Goal: Use online tool/utility: Use online tool/utility

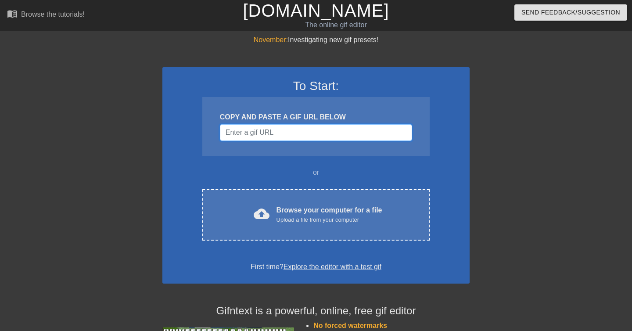
click at [289, 130] on input "Username" at bounding box center [316, 132] width 192 height 17
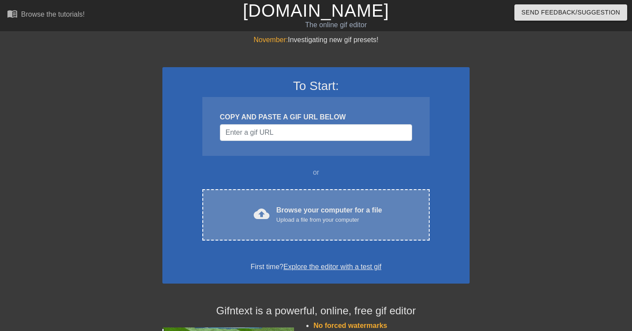
click at [298, 205] on div "Browse your computer for a file Upload a file from your computer" at bounding box center [329, 214] width 106 height 19
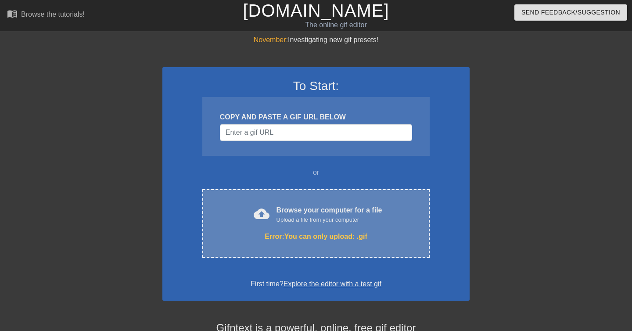
click at [281, 232] on div "Error: You can only upload: .gif" at bounding box center [316, 236] width 190 height 11
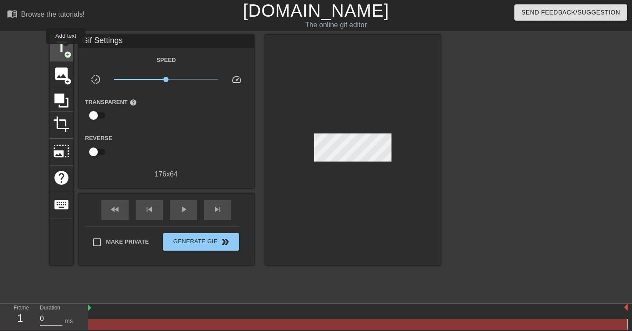
click at [66, 50] on span "title" at bounding box center [61, 47] width 17 height 17
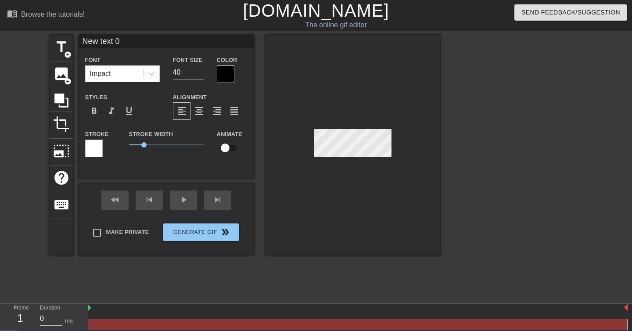
scroll to position [0, 0]
type input "4"
type textarea "4"
type input "40"
type textarea "40"
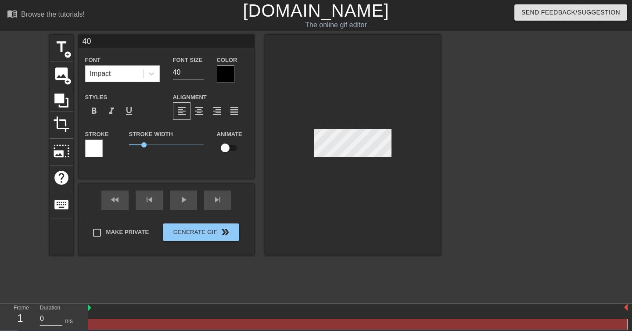
scroll to position [0, 0]
type input "404"
type textarea "404"
click at [353, 172] on div at bounding box center [352, 145] width 175 height 221
click at [149, 70] on icon at bounding box center [151, 73] width 9 height 9
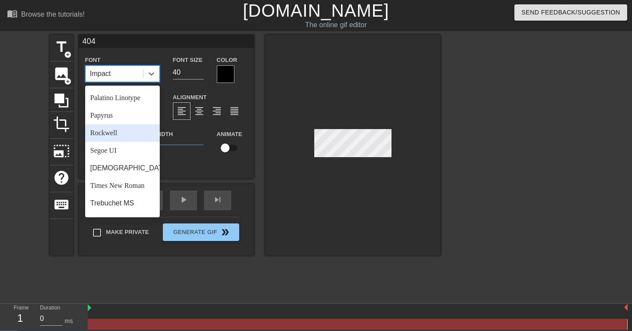
scroll to position [304, 0]
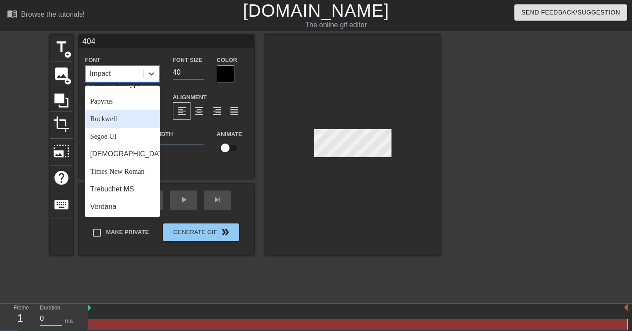
click at [128, 119] on div "Rockwell" at bounding box center [122, 119] width 75 height 18
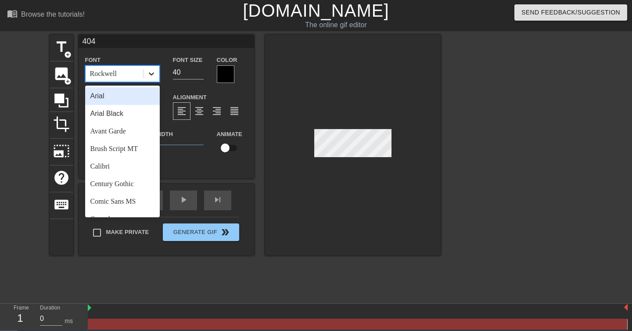
click at [154, 78] on icon at bounding box center [151, 73] width 9 height 9
click at [126, 132] on div "Avant Garde" at bounding box center [122, 131] width 75 height 18
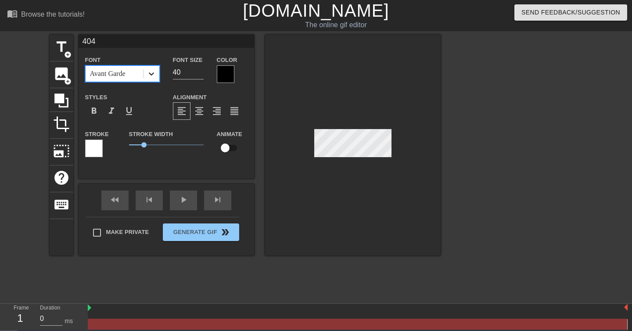
click at [150, 77] on icon at bounding box center [151, 73] width 9 height 9
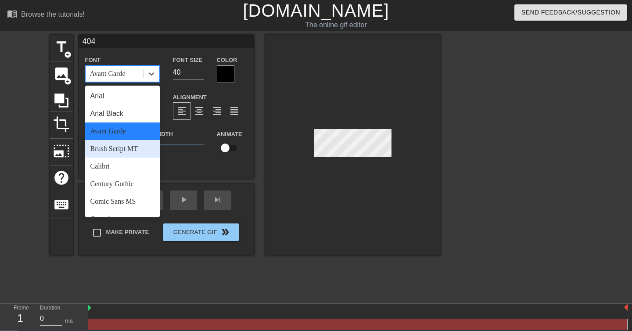
click at [131, 150] on div "Brush Script MT" at bounding box center [122, 149] width 75 height 18
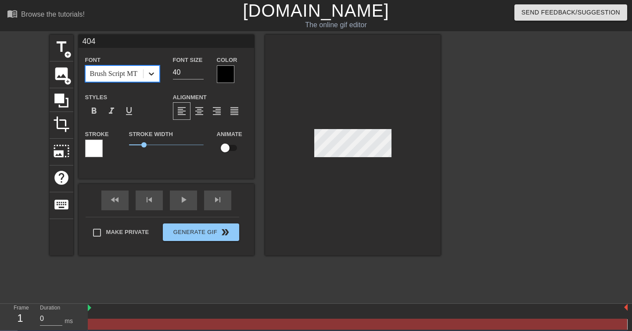
click at [154, 75] on icon at bounding box center [151, 73] width 9 height 9
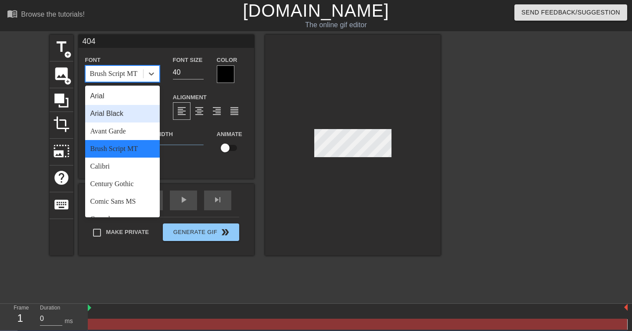
click at [126, 113] on div "Arial Black" at bounding box center [122, 114] width 75 height 18
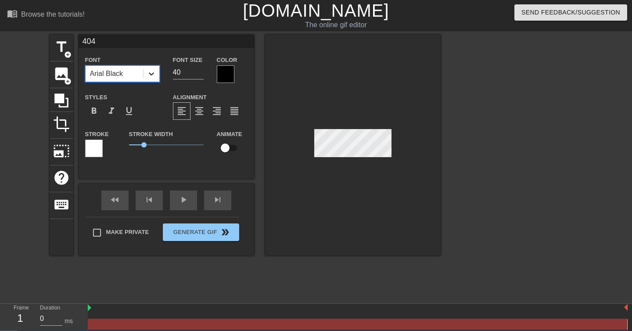
click at [146, 74] on div at bounding box center [151, 74] width 16 height 16
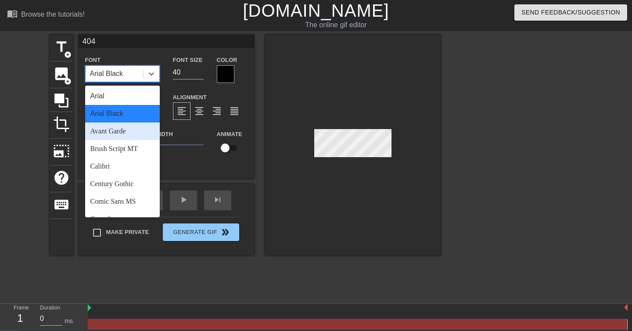
click at [128, 132] on div "Avant Garde" at bounding box center [122, 131] width 75 height 18
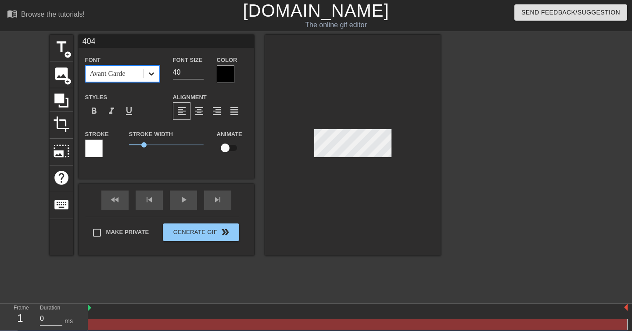
click at [150, 75] on icon at bounding box center [151, 73] width 9 height 9
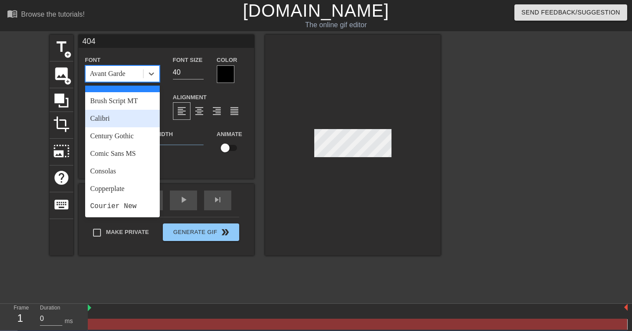
scroll to position [68, 0]
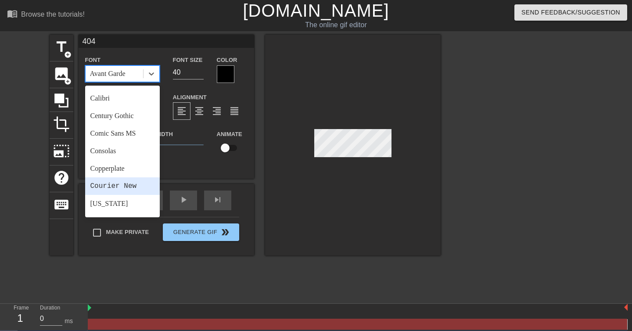
click at [133, 178] on div "Courier New" at bounding box center [122, 186] width 75 height 18
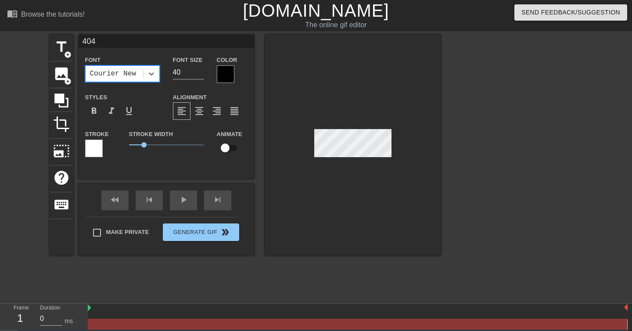
click at [339, 191] on div at bounding box center [352, 145] width 175 height 221
click at [150, 71] on icon at bounding box center [151, 73] width 9 height 9
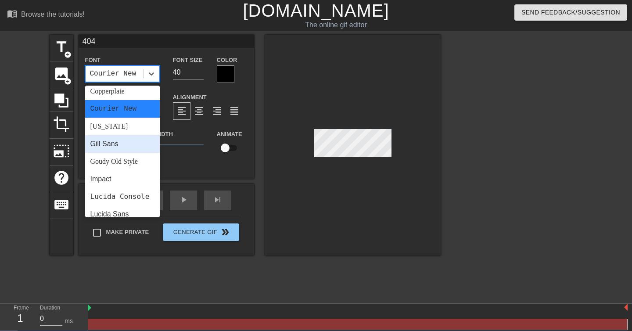
scroll to position [217, 0]
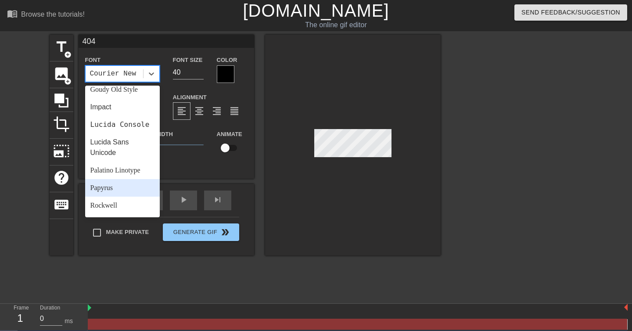
click at [119, 192] on div "Papyrus" at bounding box center [122, 188] width 75 height 18
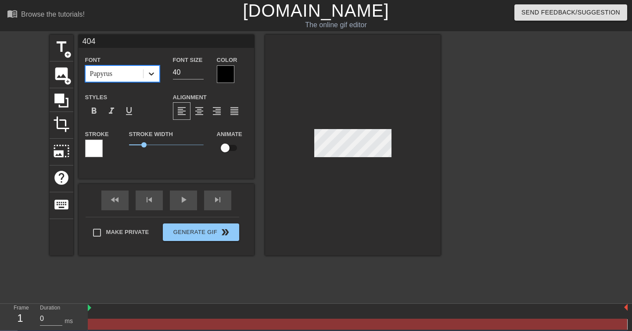
click at [149, 75] on icon at bounding box center [151, 73] width 9 height 9
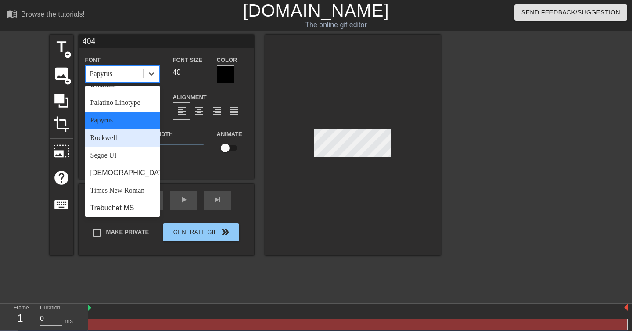
scroll to position [304, 0]
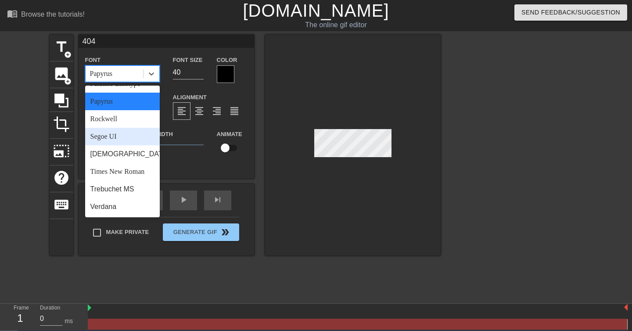
click at [132, 140] on div "Segoe UI" at bounding box center [122, 137] width 75 height 18
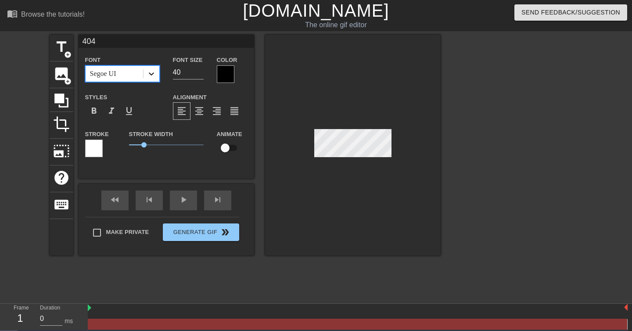
click at [155, 77] on icon at bounding box center [151, 73] width 9 height 9
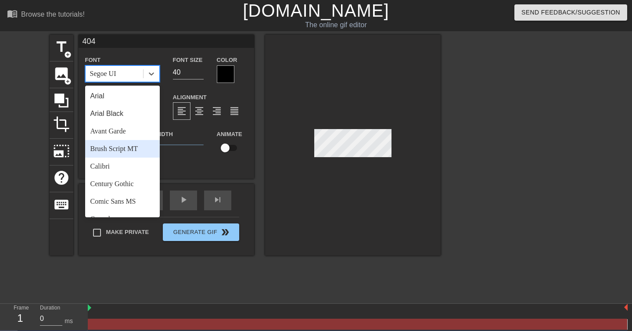
scroll to position [124, 0]
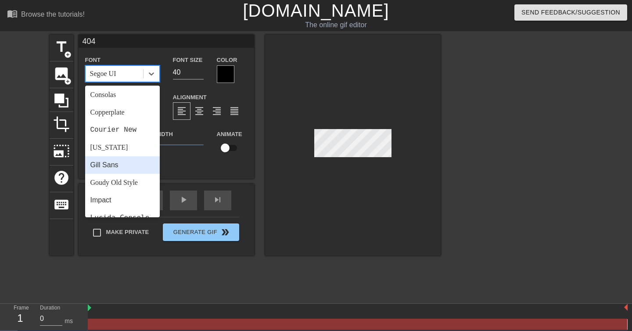
click at [124, 172] on div "Gill Sans" at bounding box center [122, 165] width 75 height 18
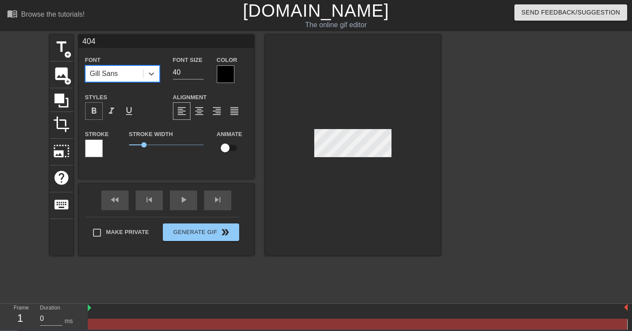
click at [100, 107] on div "format_bold" at bounding box center [94, 111] width 18 height 18
drag, startPoint x: 144, startPoint y: 145, endPoint x: 126, endPoint y: 145, distance: 18.0
click at [126, 145] on span "0" at bounding box center [128, 144] width 5 height 5
click at [230, 149] on input "checkbox" at bounding box center [225, 148] width 50 height 17
checkbox input "true"
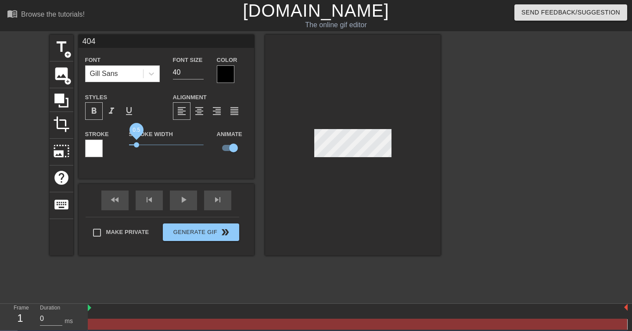
drag, startPoint x: 130, startPoint y: 146, endPoint x: 136, endPoint y: 145, distance: 6.6
click at [136, 145] on span "0.5" at bounding box center [136, 144] width 5 height 5
drag, startPoint x: 136, startPoint y: 145, endPoint x: 117, endPoint y: 145, distance: 19.7
click at [117, 145] on div "Stroke Stroke Width 0 Animate" at bounding box center [166, 147] width 175 height 36
click at [181, 196] on div "fast_rewind skip_previous play_arrow skip_next" at bounding box center [166, 200] width 143 height 33
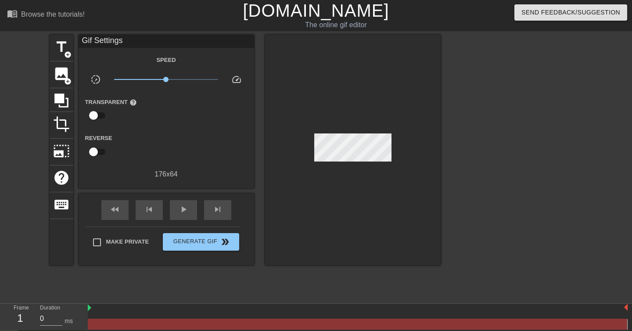
click at [174, 172] on div "176 x 64" at bounding box center [166, 174] width 175 height 11
click at [61, 50] on span "title" at bounding box center [61, 47] width 17 height 17
click at [412, 132] on div at bounding box center [352, 150] width 175 height 230
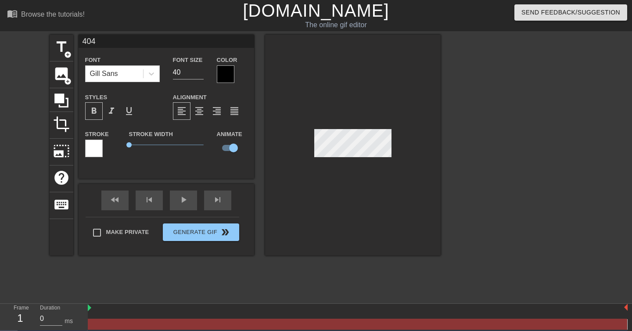
click at [219, 72] on div at bounding box center [226, 74] width 18 height 18
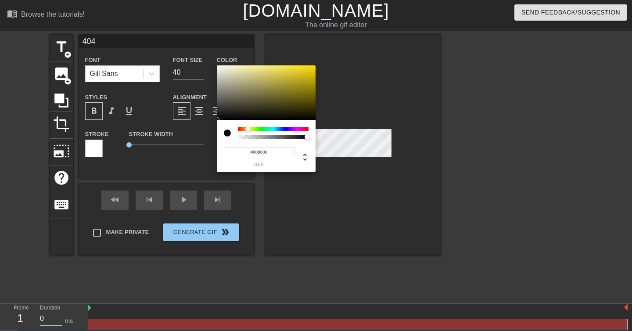
click at [248, 127] on div at bounding box center [273, 129] width 71 height 4
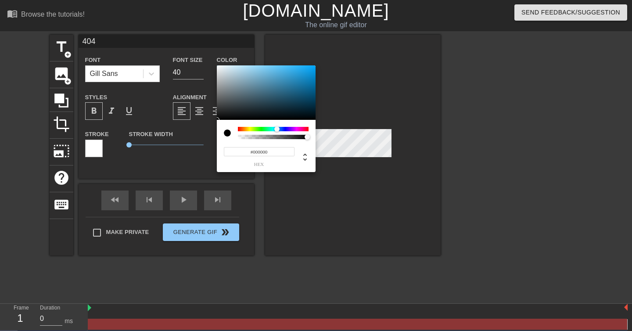
click at [277, 128] on div at bounding box center [273, 129] width 71 height 4
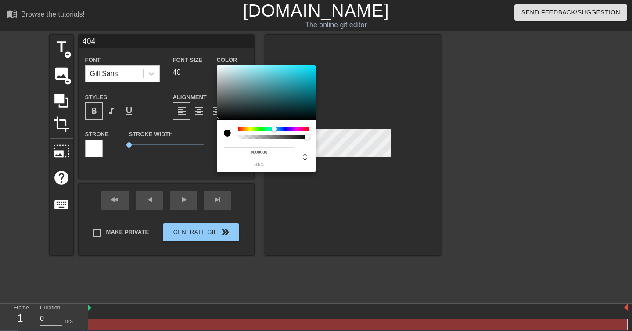
drag, startPoint x: 277, startPoint y: 128, endPoint x: 274, endPoint y: 120, distance: 7.9
click at [274, 120] on div "#000000 hex" at bounding box center [266, 146] width 99 height 52
type input "#131616"
drag, startPoint x: 252, startPoint y: 109, endPoint x: 230, endPoint y: 115, distance: 22.8
click at [230, 115] on div at bounding box center [266, 92] width 99 height 54
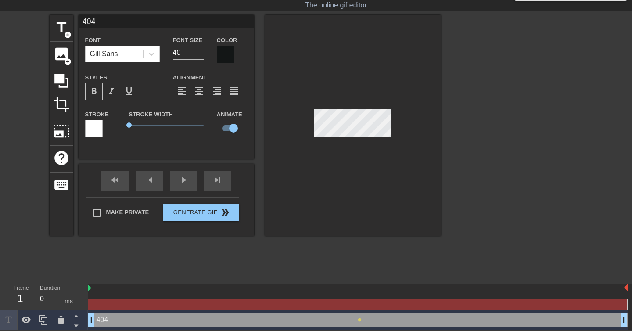
scroll to position [0, 0]
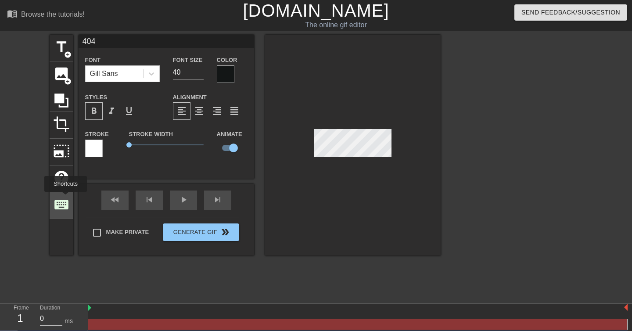
click at [66, 198] on span "keyboard" at bounding box center [61, 204] width 17 height 17
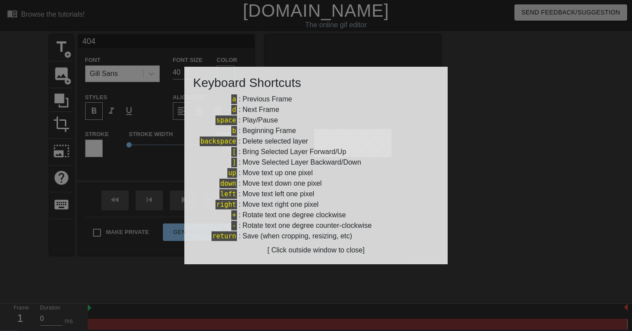
click at [125, 174] on div at bounding box center [316, 165] width 632 height 331
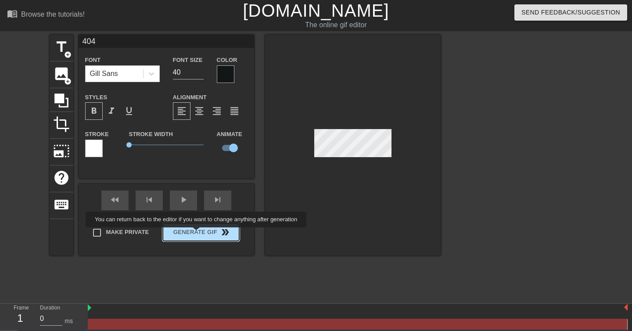
click at [202, 233] on button "Generate Gif double_arrow" at bounding box center [201, 232] width 76 height 18
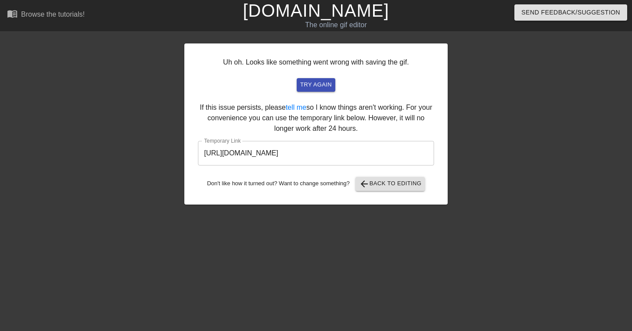
click at [485, 56] on div at bounding box center [524, 166] width 132 height 263
